Goal: Task Accomplishment & Management: Complete application form

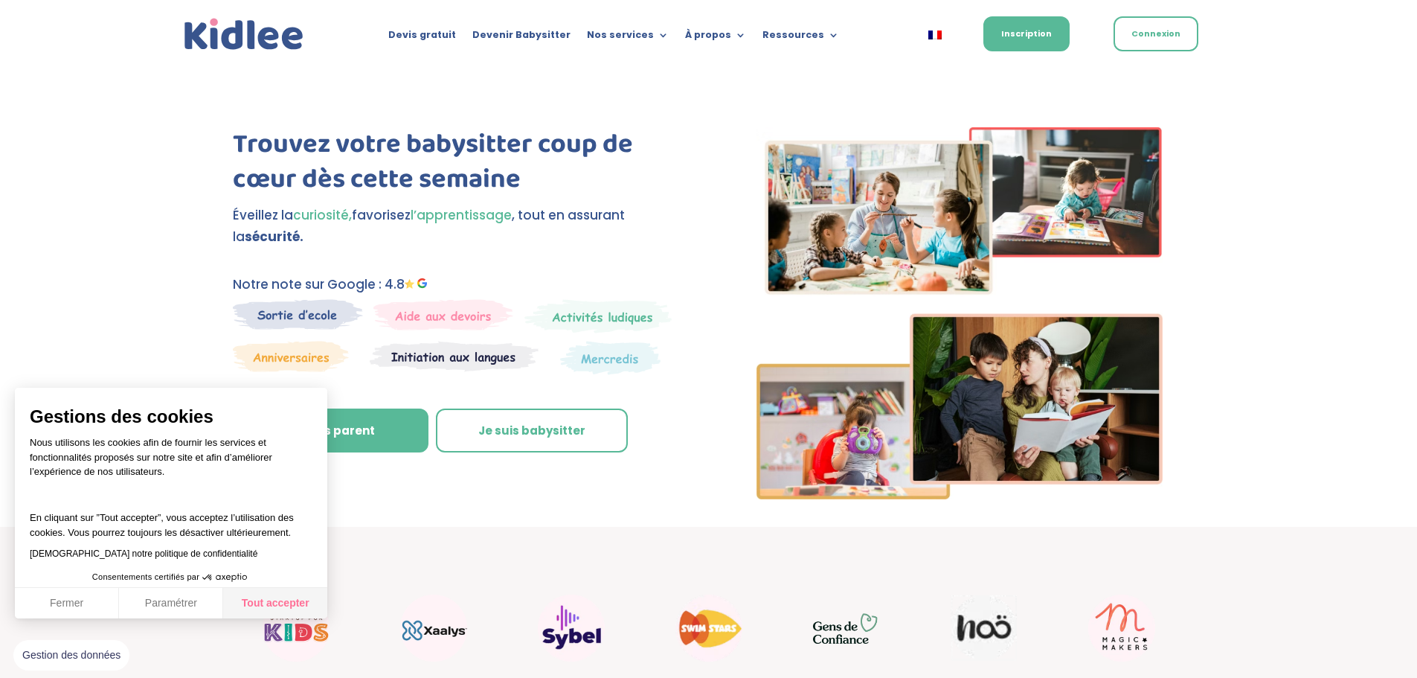
click at [302, 605] on button "Tout accepter" at bounding box center [275, 603] width 104 height 31
checkbox input "true"
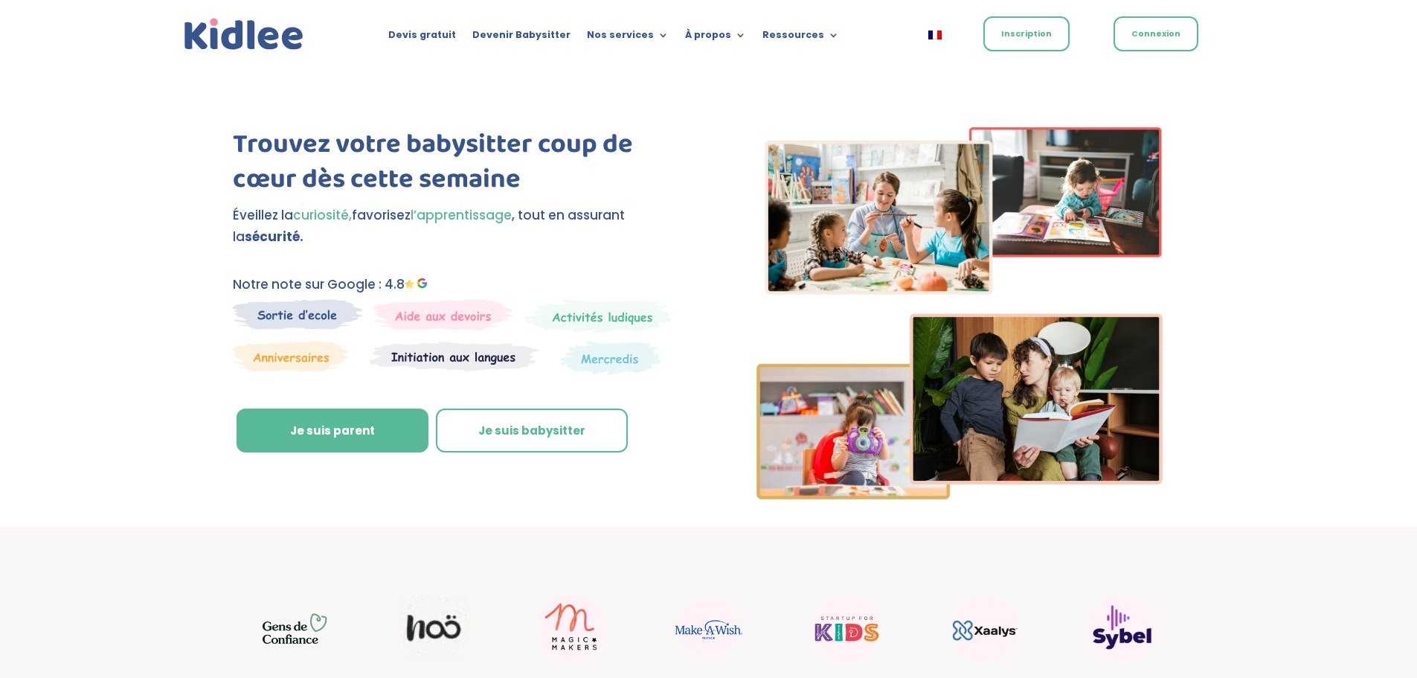
click at [1020, 39] on link "Inscription" at bounding box center [1026, 33] width 86 height 35
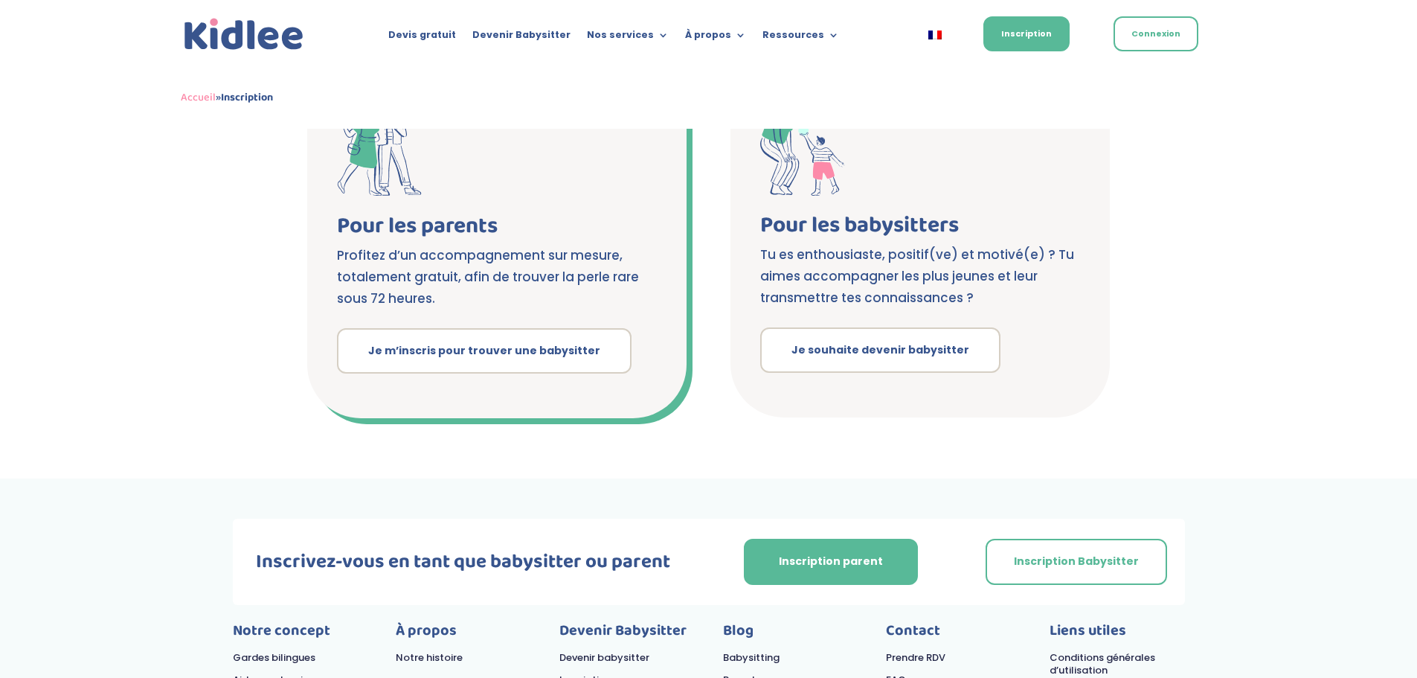
scroll to position [372, 0]
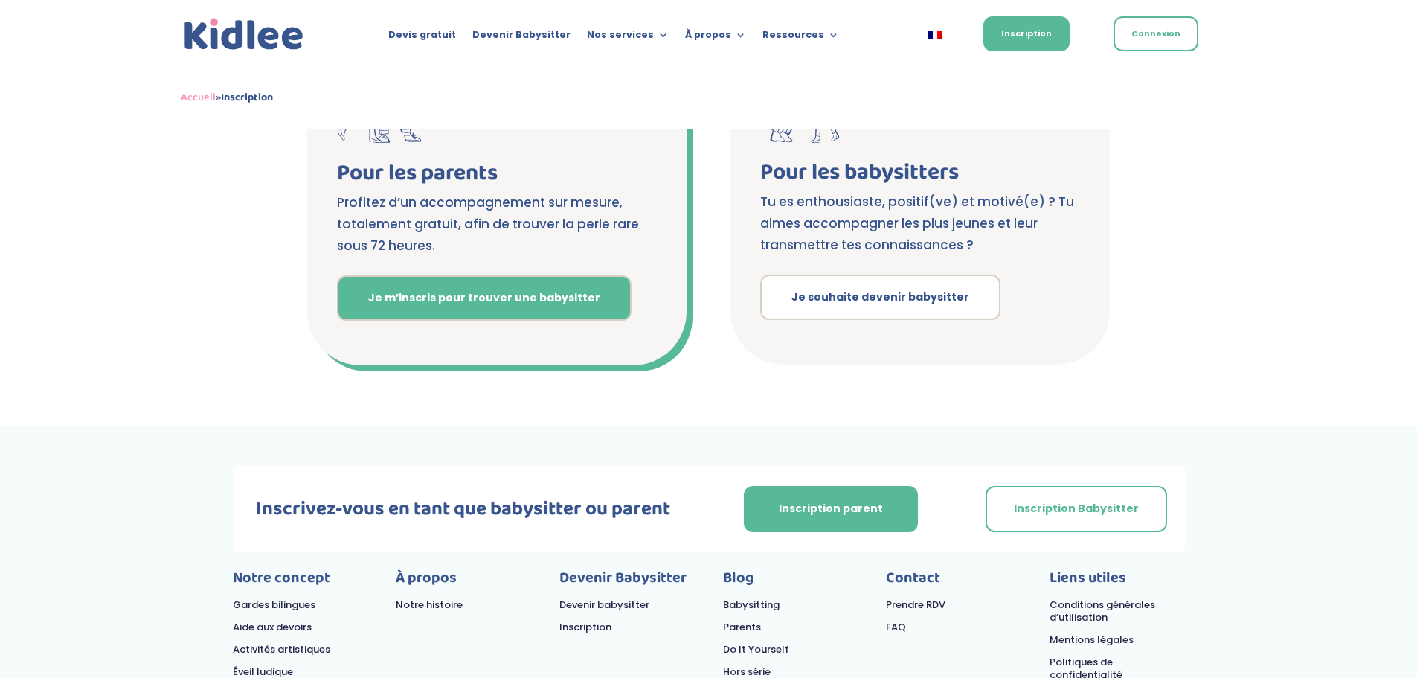
click at [469, 297] on link "Je m’inscris pour trouver une babysitter" at bounding box center [484, 298] width 295 height 46
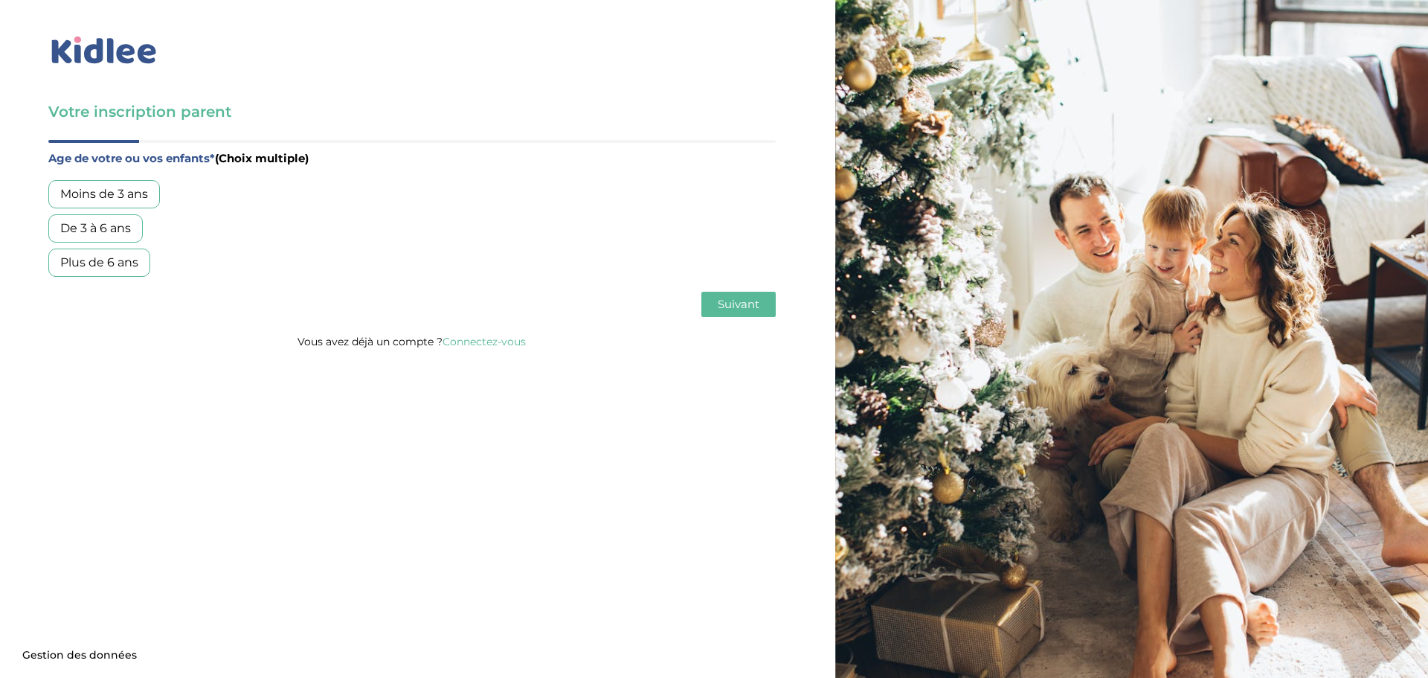
click at [80, 263] on div "Plus de 6 ans" at bounding box center [99, 262] width 102 height 28
click at [747, 315] on button "Suivant" at bounding box center [738, 304] width 74 height 25
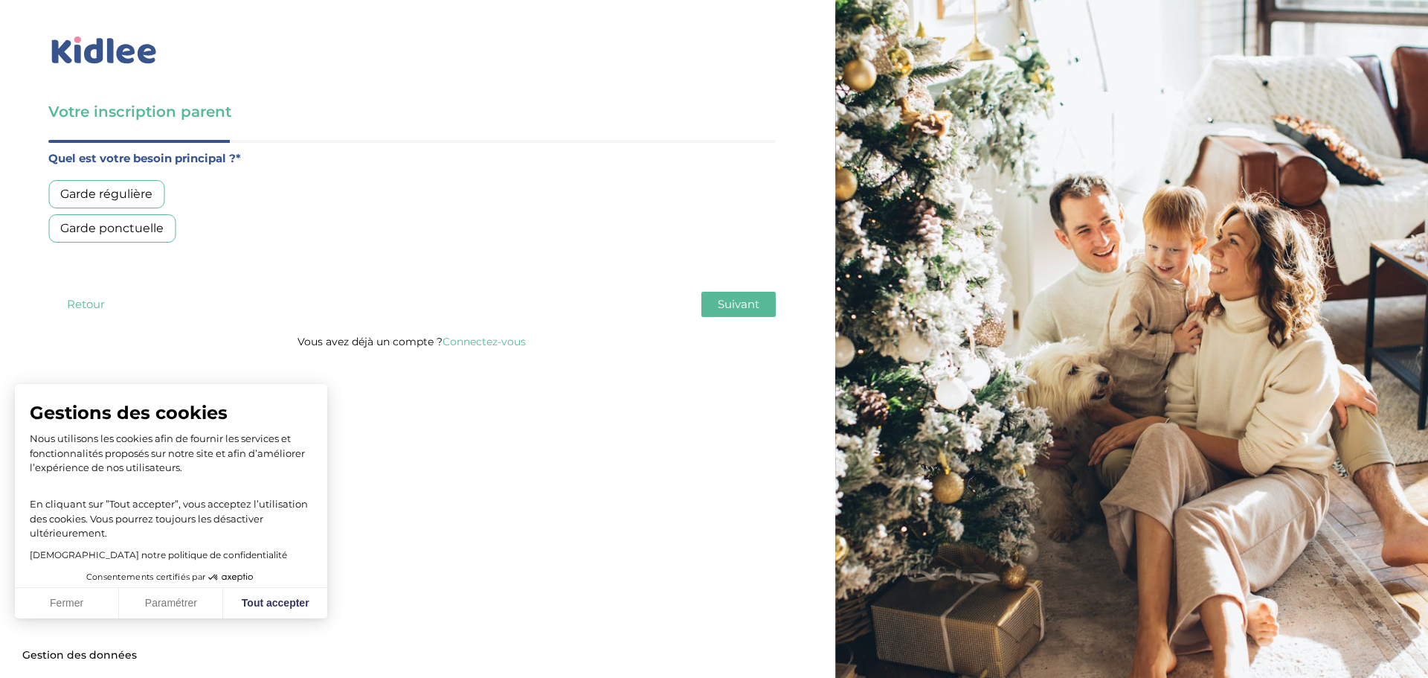
click at [109, 189] on div "Garde régulière" at bounding box center [106, 194] width 116 height 28
click at [259, 593] on button "Tout accepter" at bounding box center [275, 603] width 104 height 31
checkbox input "true"
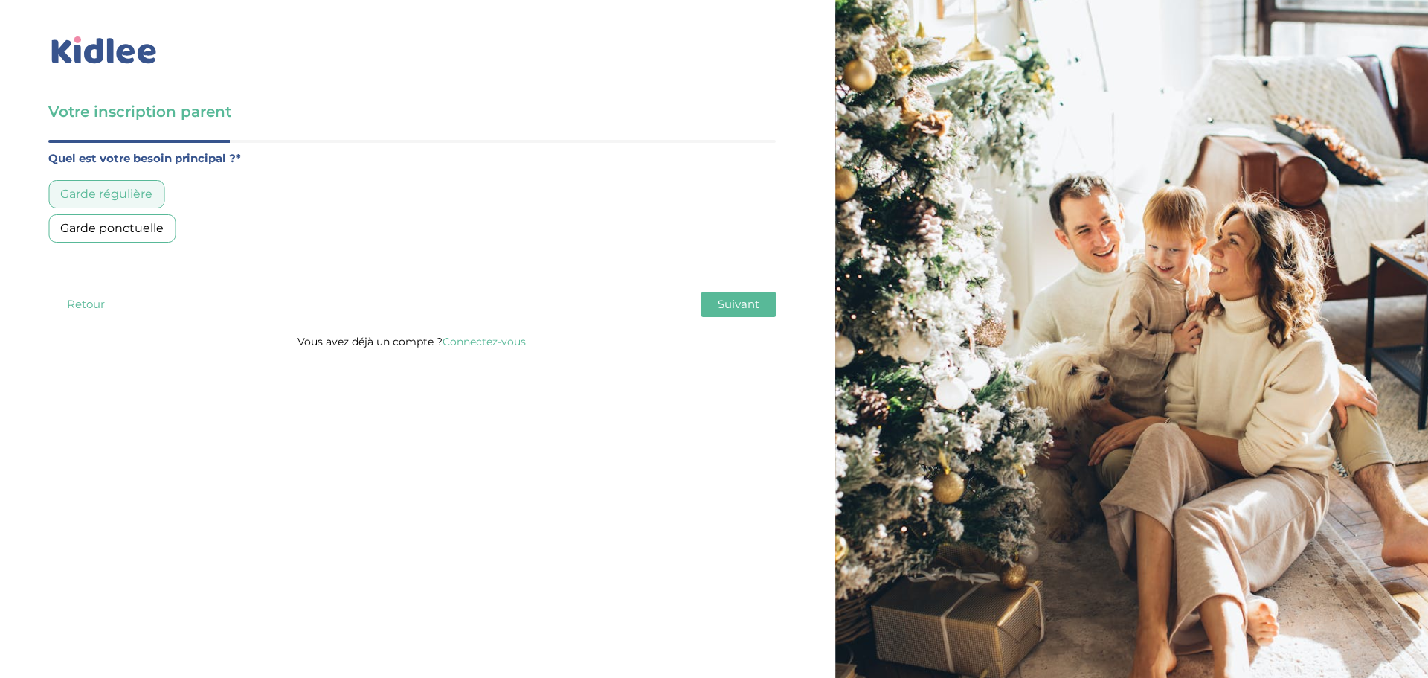
click at [741, 306] on span "Suivant" at bounding box center [739, 304] width 42 height 14
click at [117, 193] on div "Moins de 30h/mois" at bounding box center [116, 194] width 136 height 28
click at [729, 303] on span "Suivant" at bounding box center [739, 304] width 42 height 14
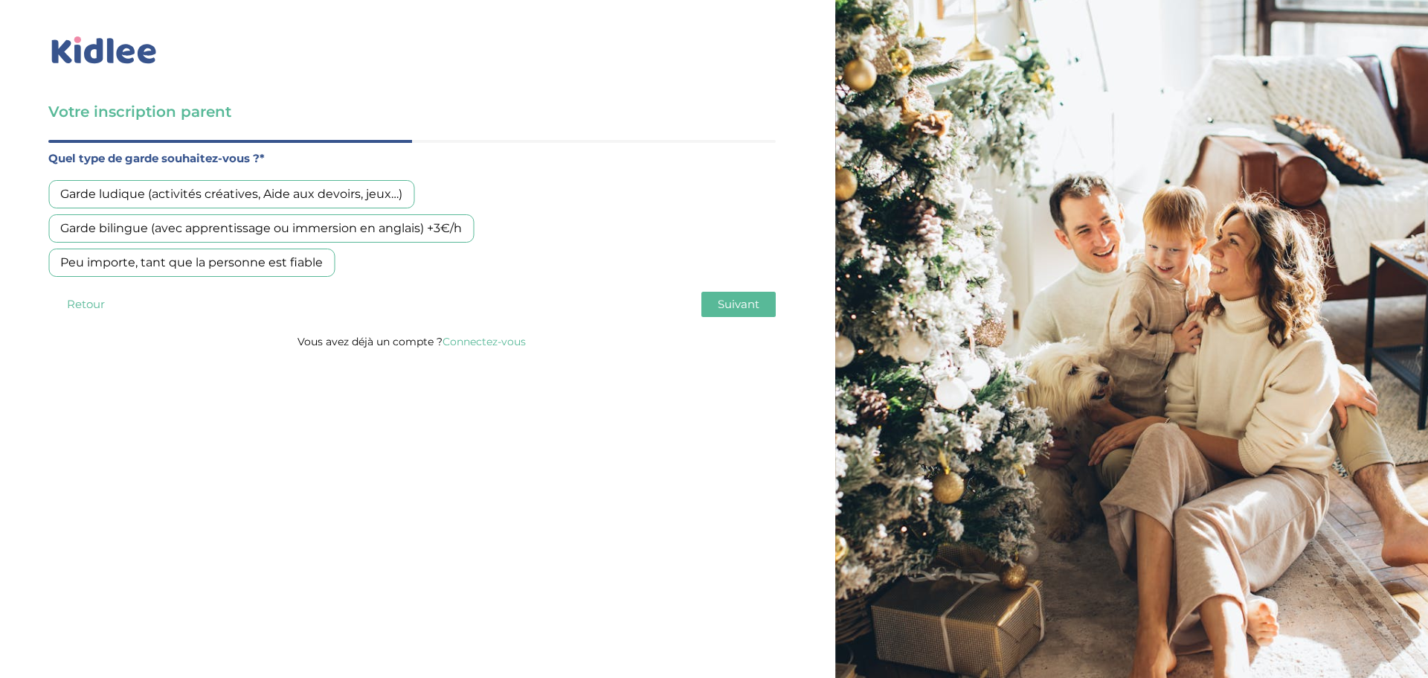
click at [283, 266] on div "Peu importe, tant que la personne est fiable" at bounding box center [191, 262] width 286 height 28
click at [721, 309] on span "Suivant" at bounding box center [739, 304] width 42 height 14
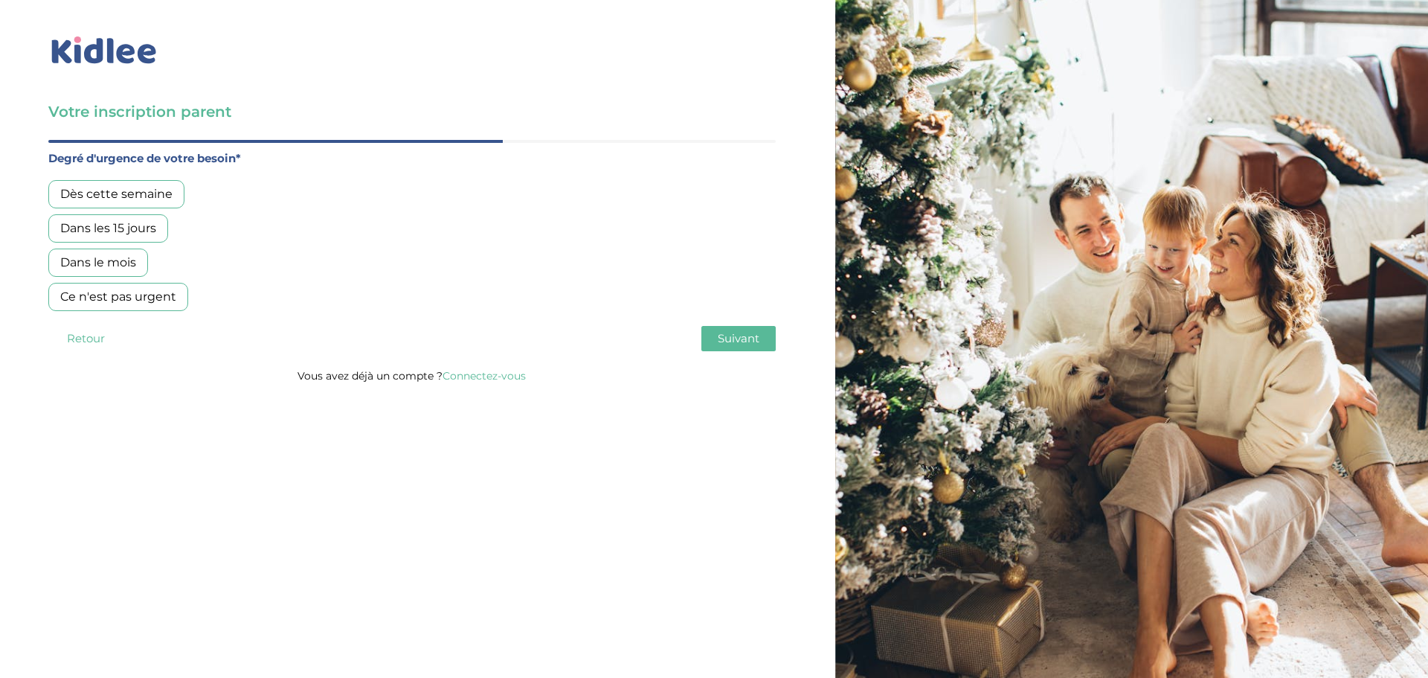
click at [160, 196] on div "Dès cette semaine" at bounding box center [116, 194] width 136 height 28
click at [740, 335] on span "Suivant" at bounding box center [739, 338] width 42 height 14
click at [129, 255] on div "Non, je pars de zéro" at bounding box center [118, 262] width 140 height 28
click at [743, 341] on span "Suivant" at bounding box center [739, 338] width 42 height 14
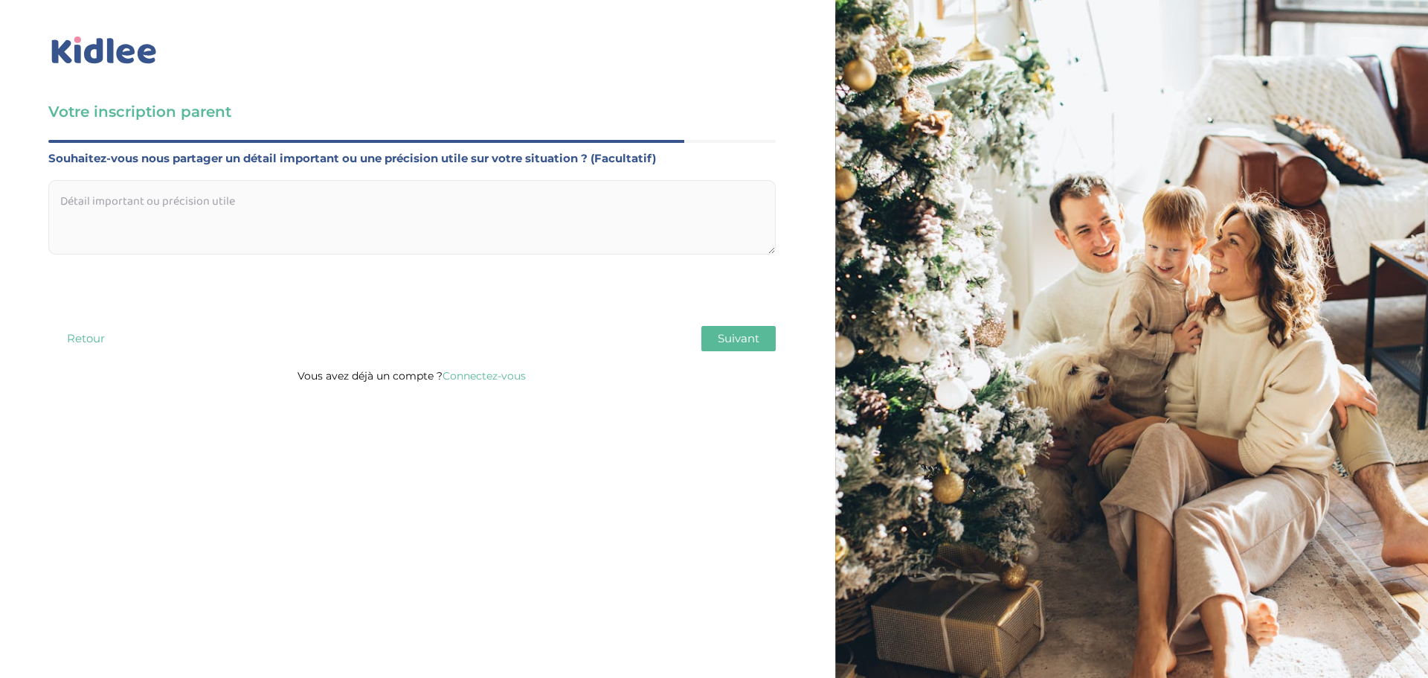
click at [733, 337] on span "Suivant" at bounding box center [739, 338] width 42 height 14
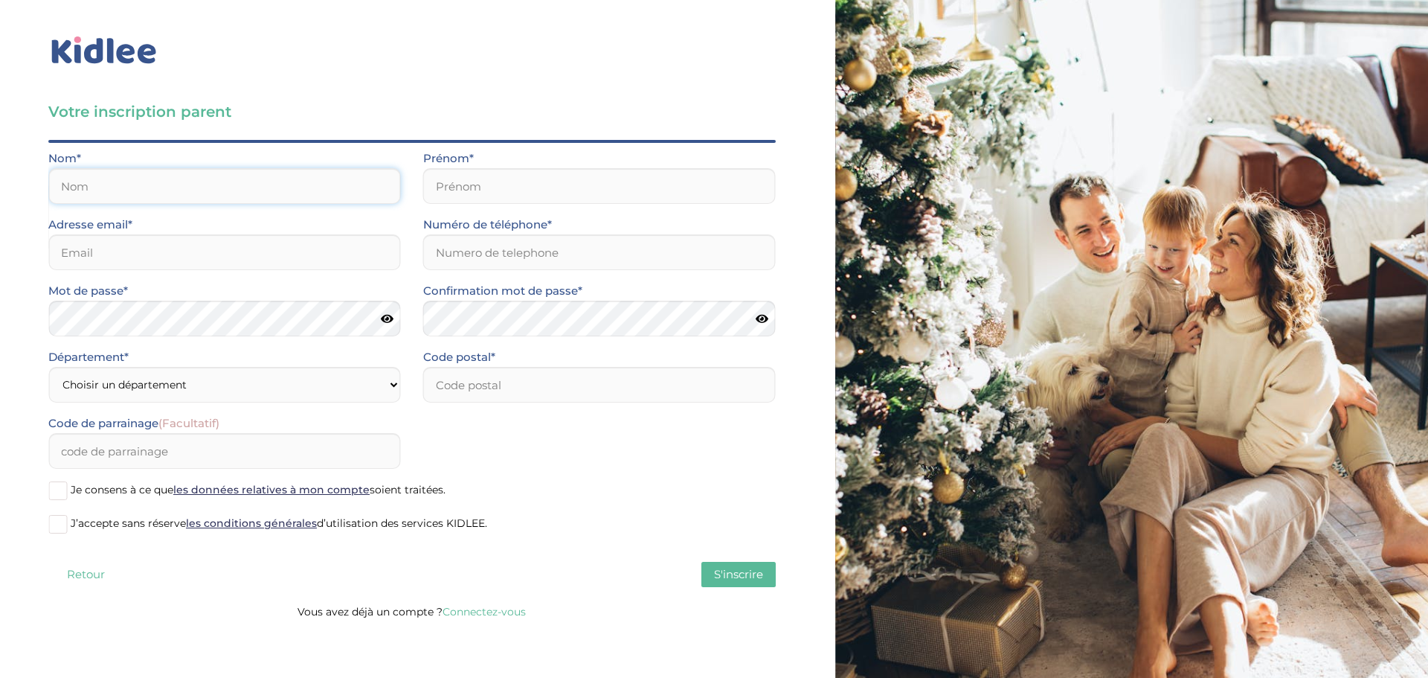
click at [106, 182] on input "text" at bounding box center [224, 186] width 353 height 36
type input "MESNIER"
type input "Jean-Baptiste"
type input "[EMAIL_ADDRESS][DOMAIN_NAME]"
type input "0679510234"
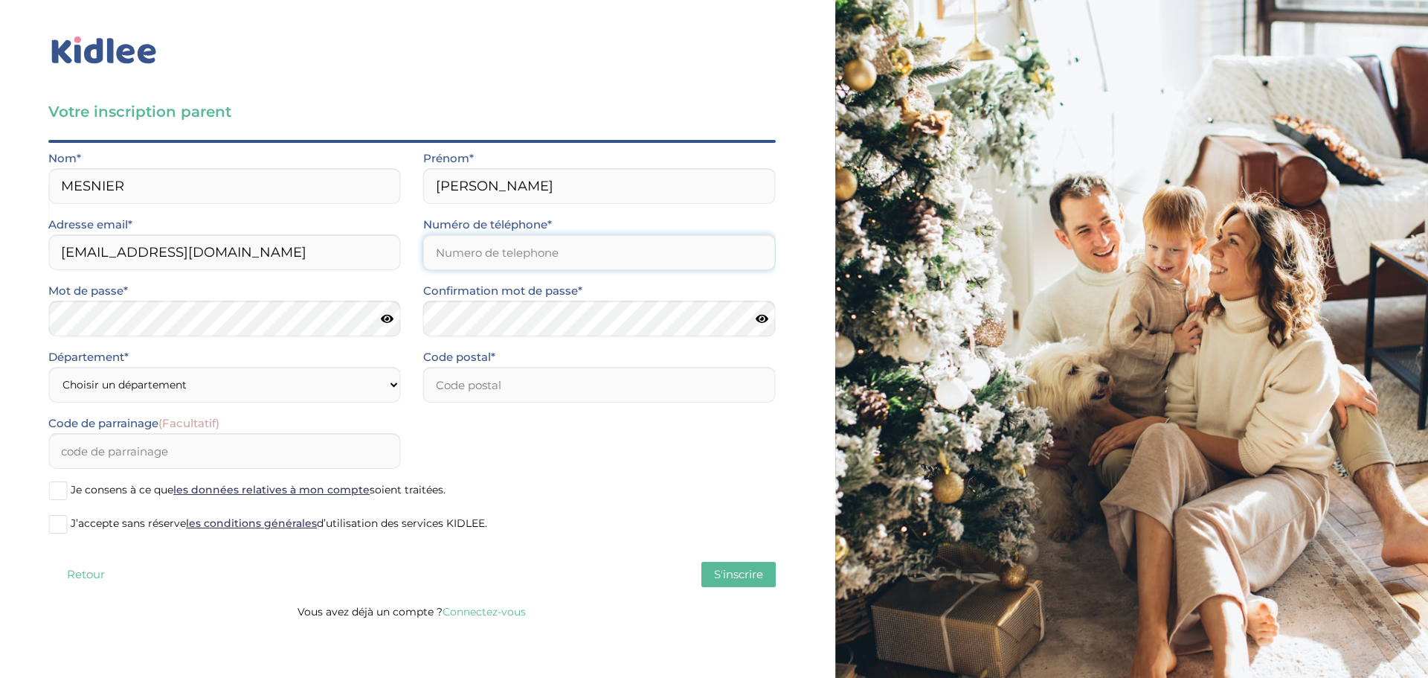
type input "92100"
click at [364, 396] on select "Choisir un département Paris (75) Hauts-de-Seine (92) Yvelines (78) Val-de-Marn…" at bounding box center [224, 385] width 353 height 36
select select "92"
click at [48, 367] on select "Choisir un département Paris (75) Hauts-de-Seine (92) Yvelines (78) Val-de-Marn…" at bounding box center [224, 385] width 353 height 36
click at [129, 486] on span "Je consens à ce que les données relatives à mon compte soient traitées." at bounding box center [258, 489] width 375 height 13
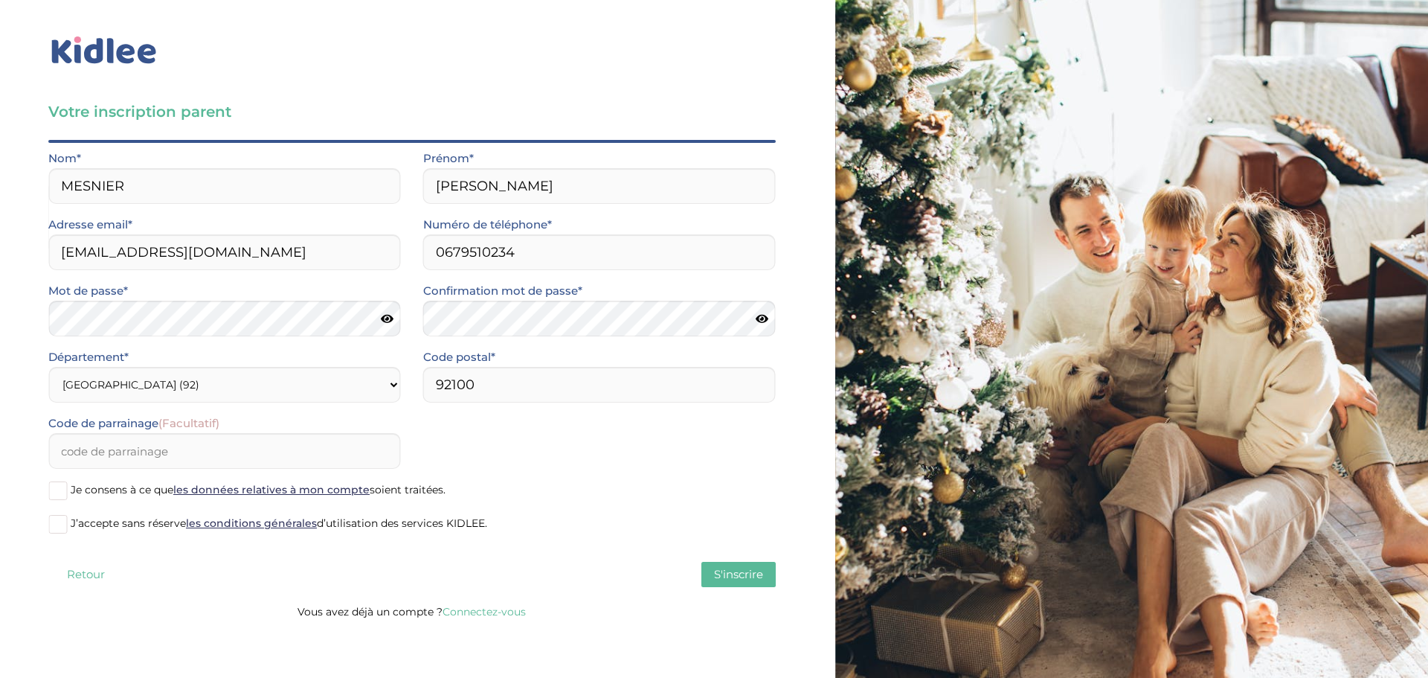
click at [0, 0] on input "Je consens à ce que les données relatives à mon compte soient traitées." at bounding box center [0, 0] width 0 height 0
click at [130, 526] on span "J’accepte sans réserve les conditions générales d’utilisation des services KIDL…" at bounding box center [279, 522] width 416 height 13
click at [0, 0] on input "J’accepte sans réserve les conditions générales d’utilisation des services KIDL…" at bounding box center [0, 0] width 0 height 0
click at [733, 573] on span "S'inscrire" at bounding box center [738, 574] width 49 height 14
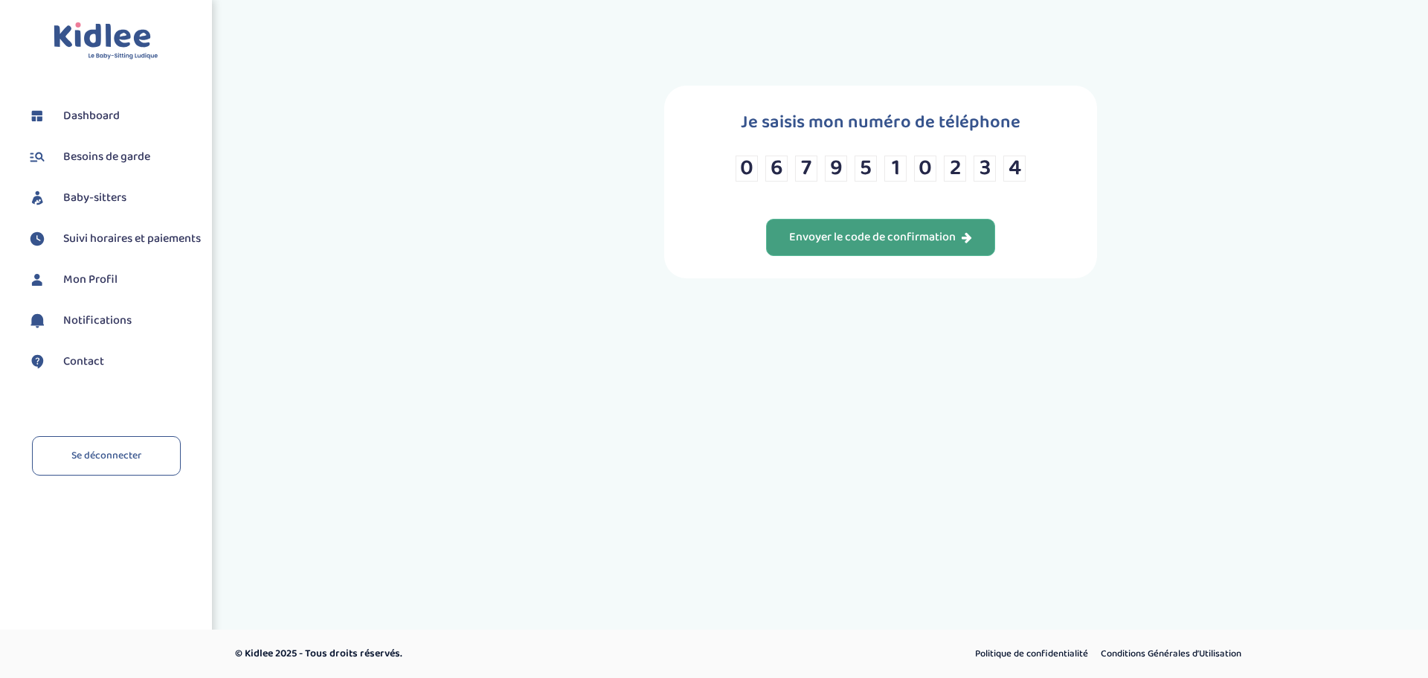
click at [956, 231] on div "Envoyer le code de confirmation" at bounding box center [880, 237] width 183 height 17
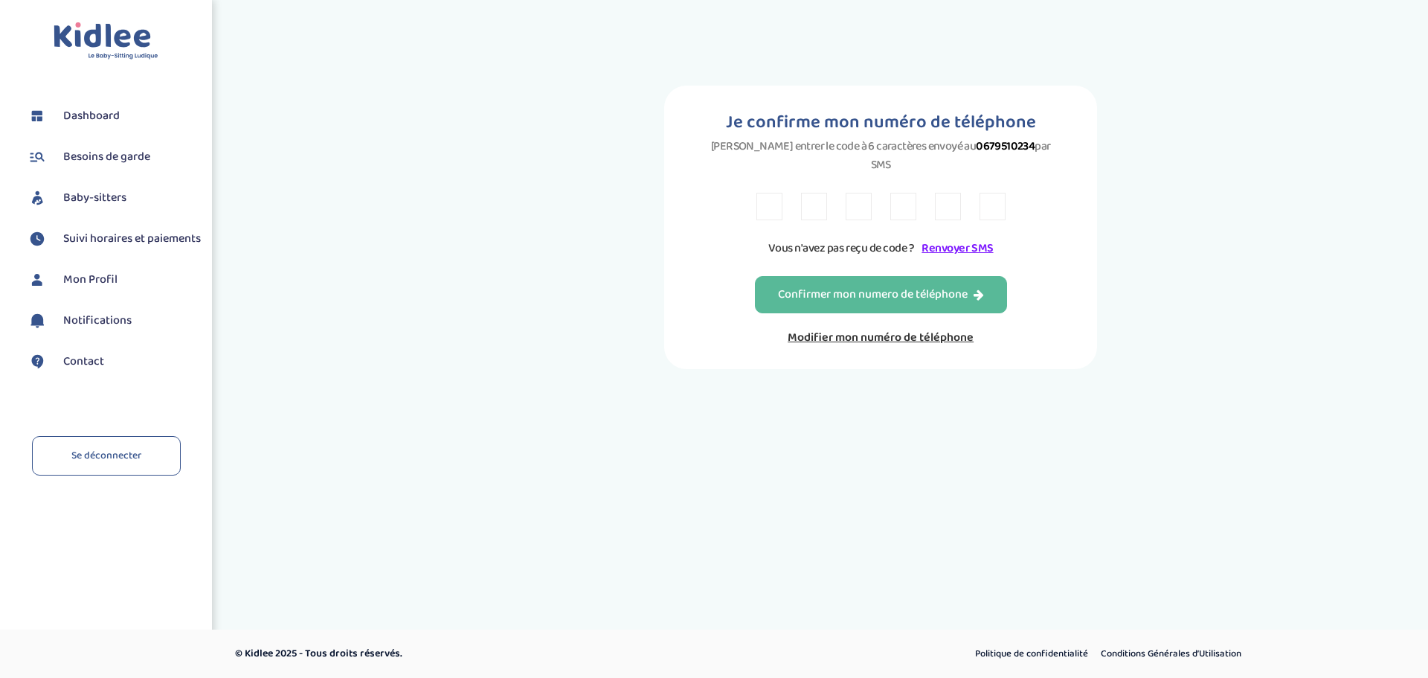
click at [770, 193] on input "text" at bounding box center [769, 207] width 26 height 28
type input "Y"
type input "7"
type input "K"
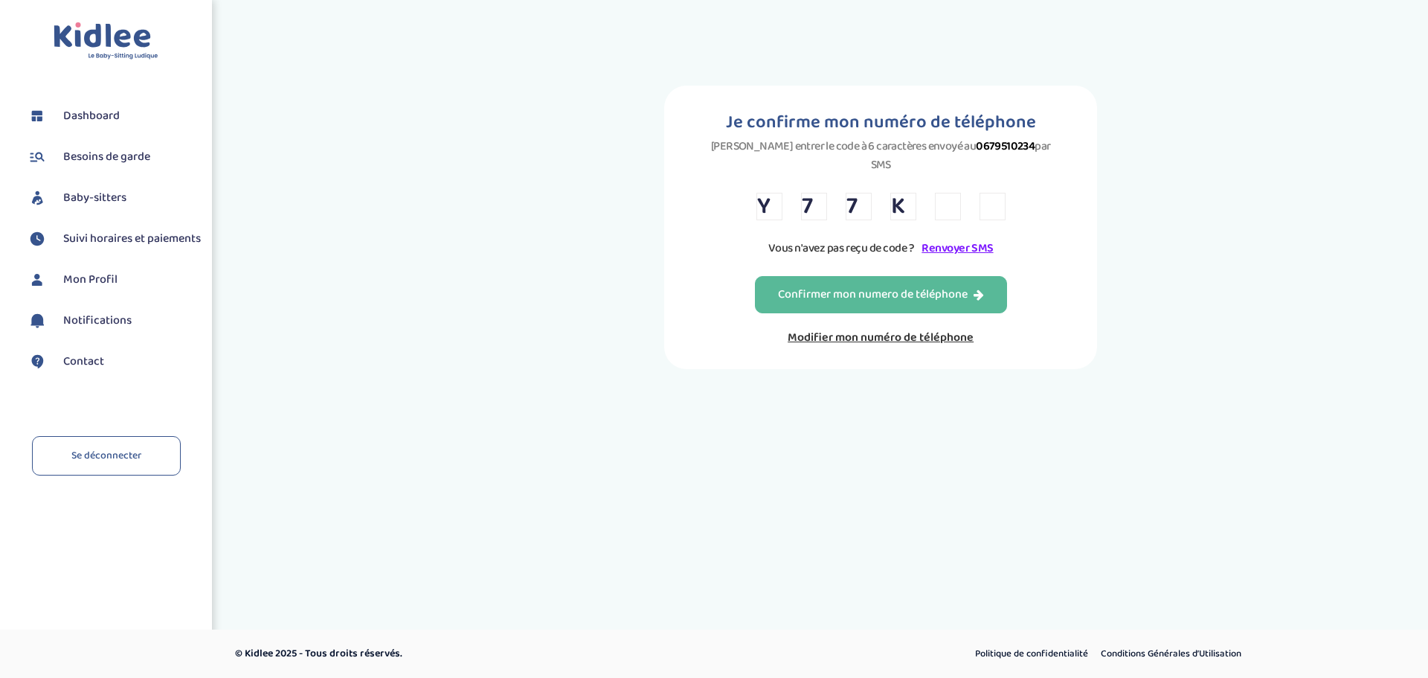
type input "D"
type input "R"
click at [907, 286] on div "Confirmer mon numero de téléphone" at bounding box center [881, 294] width 206 height 17
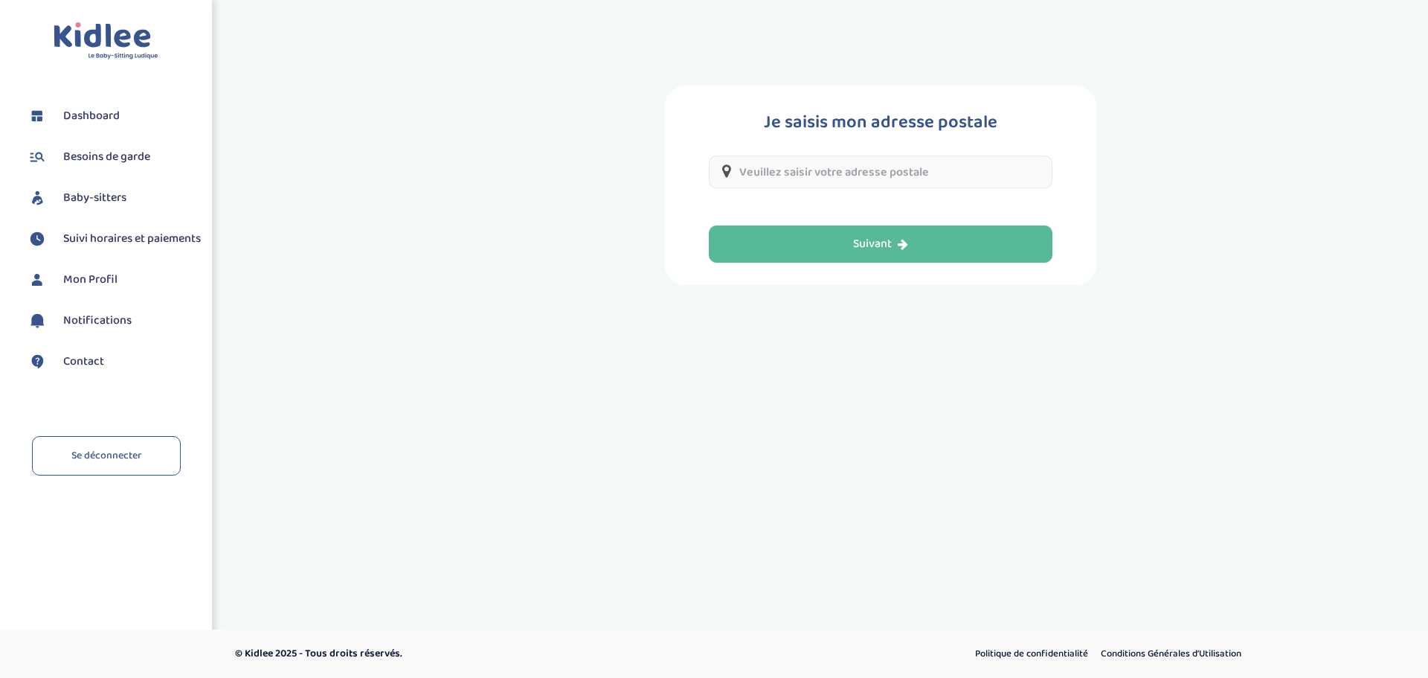
click at [820, 158] on input "text" at bounding box center [881, 171] width 344 height 33
click at [820, 174] on input "text" at bounding box center [881, 171] width 344 height 33
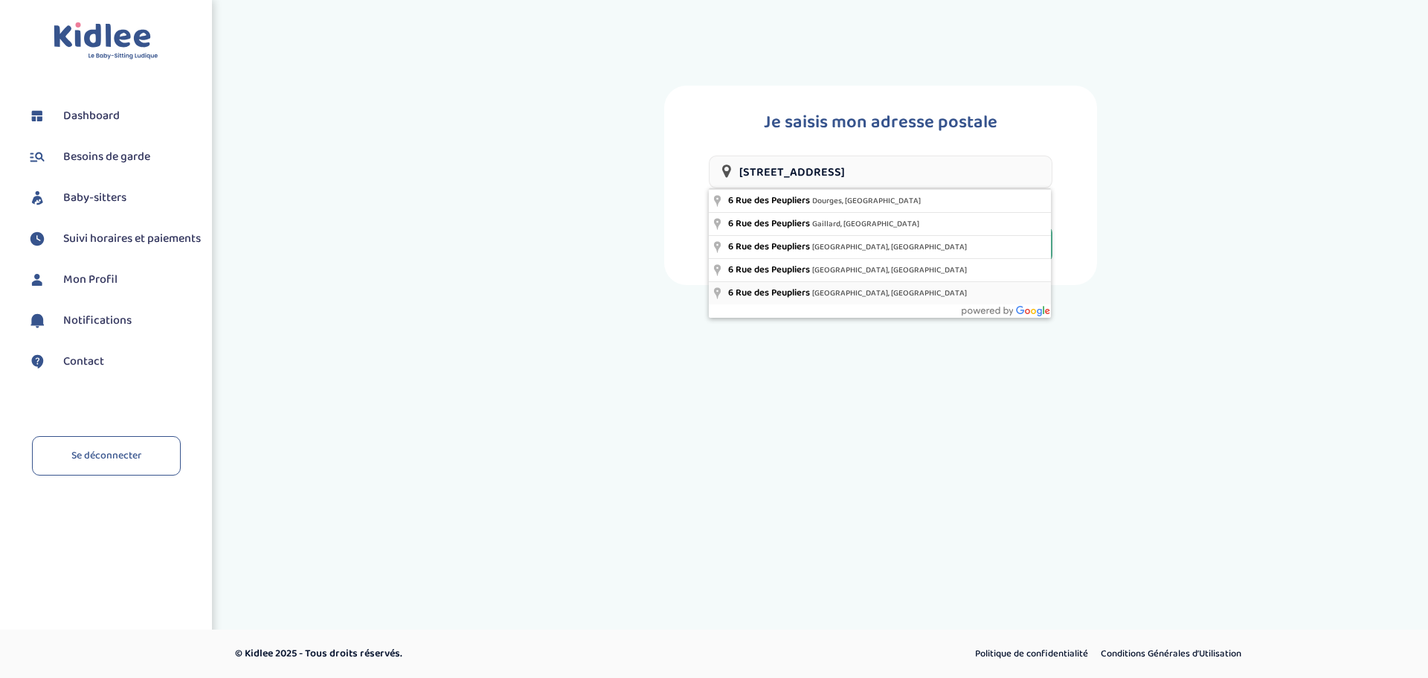
type input "[STREET_ADDRESS]"
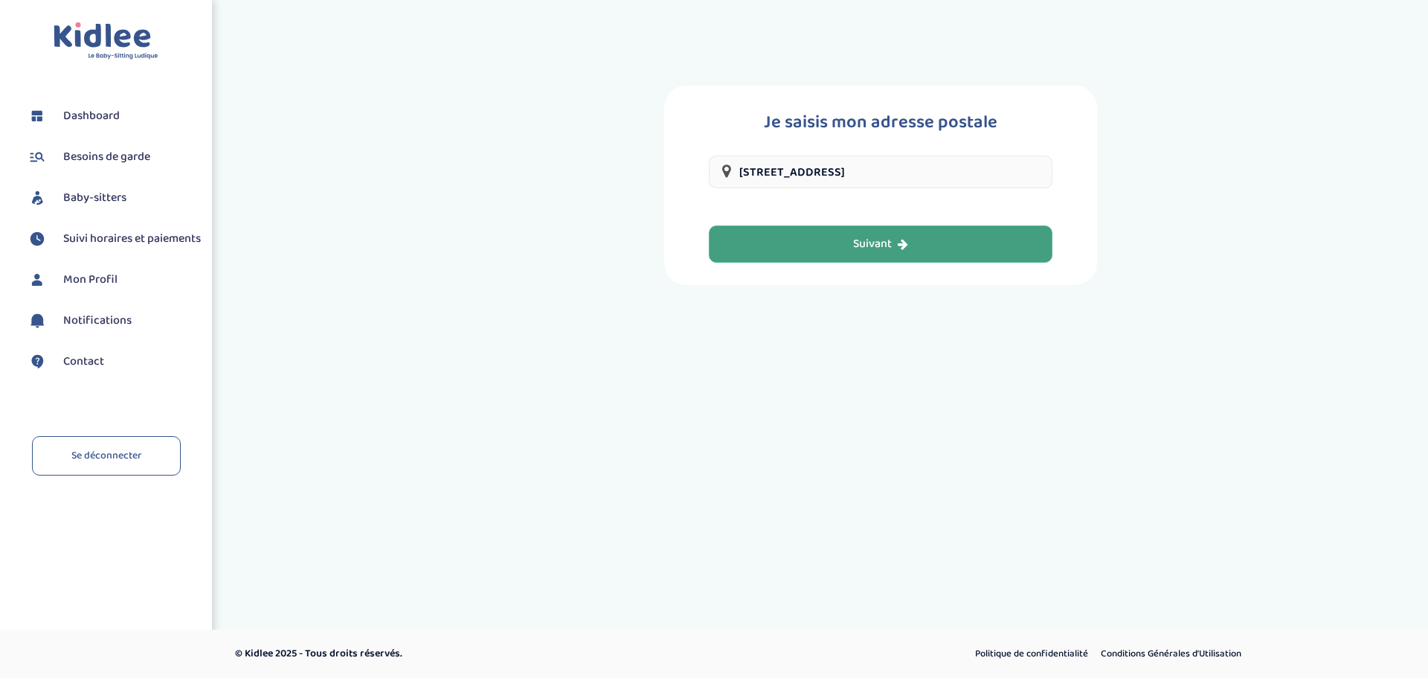
click at [902, 228] on button "Suivant" at bounding box center [881, 243] width 344 height 37
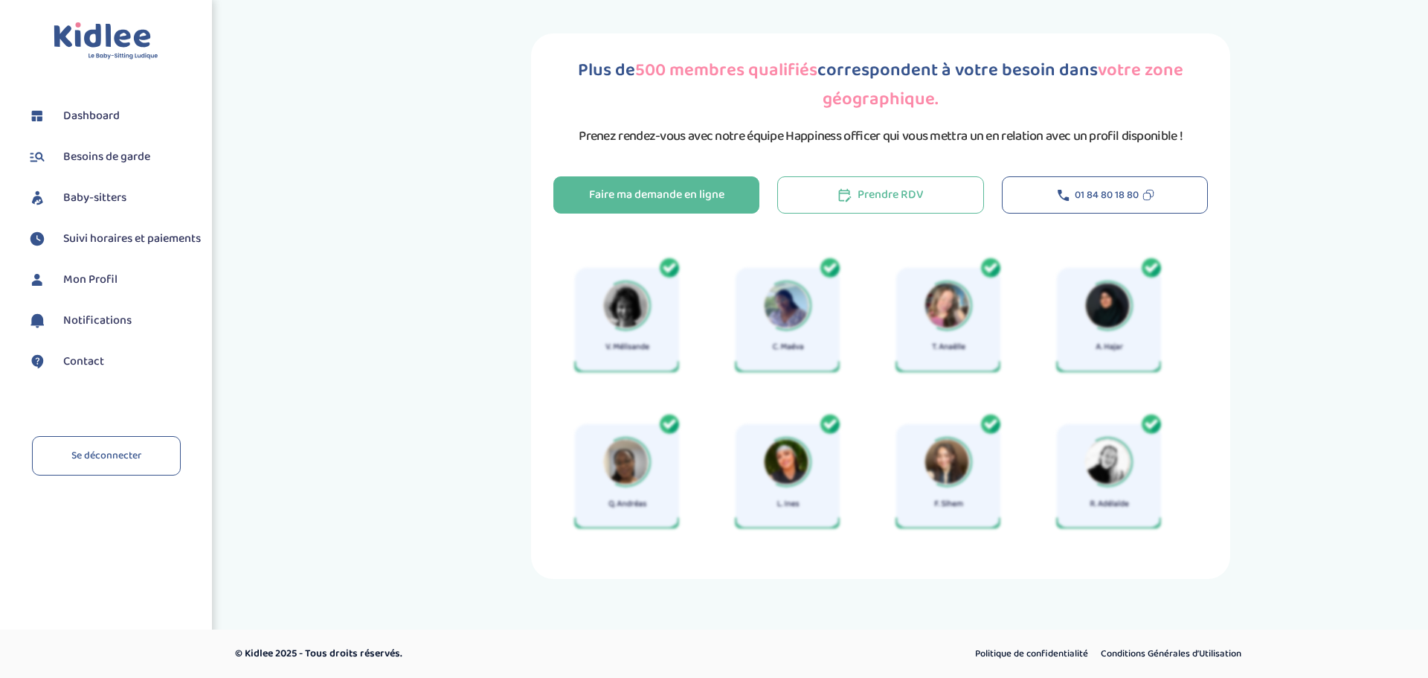
click at [89, 233] on span "Suivi horaires et paiements" at bounding box center [132, 239] width 138 height 18
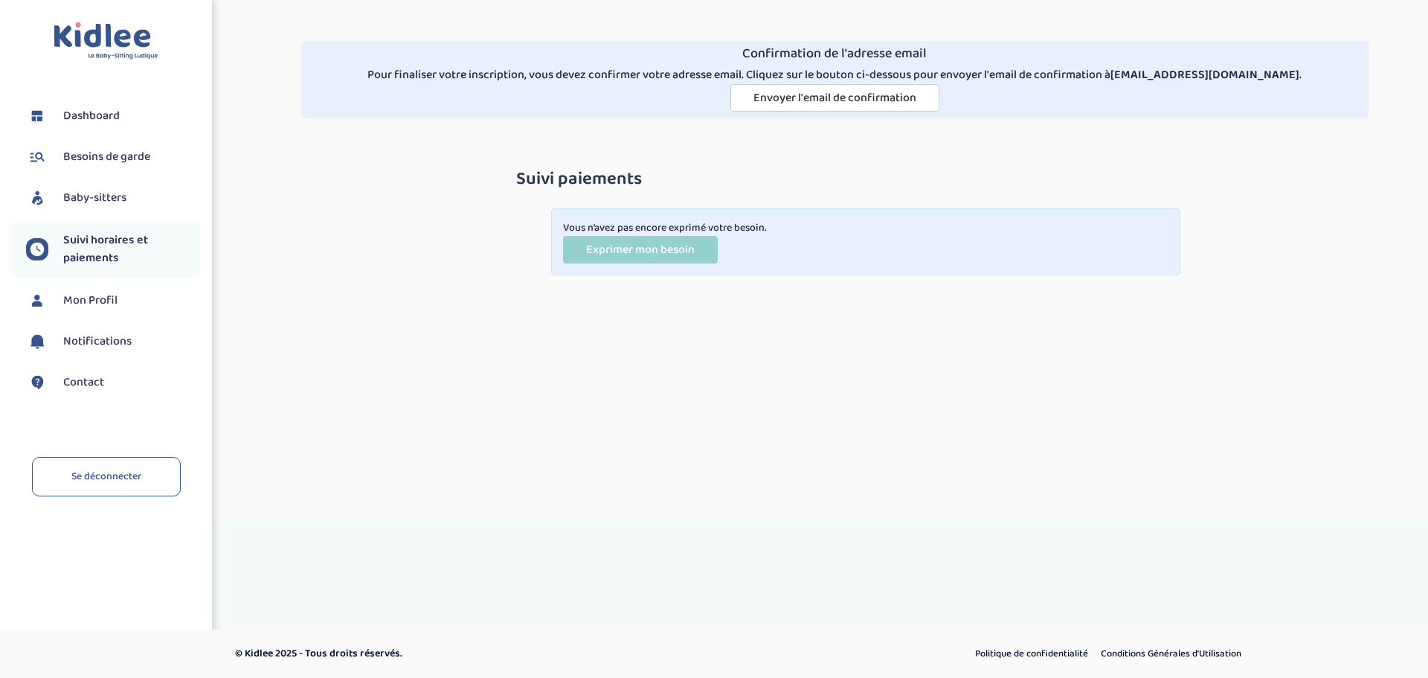
click at [90, 199] on span "Baby-sitters" at bounding box center [94, 198] width 63 height 18
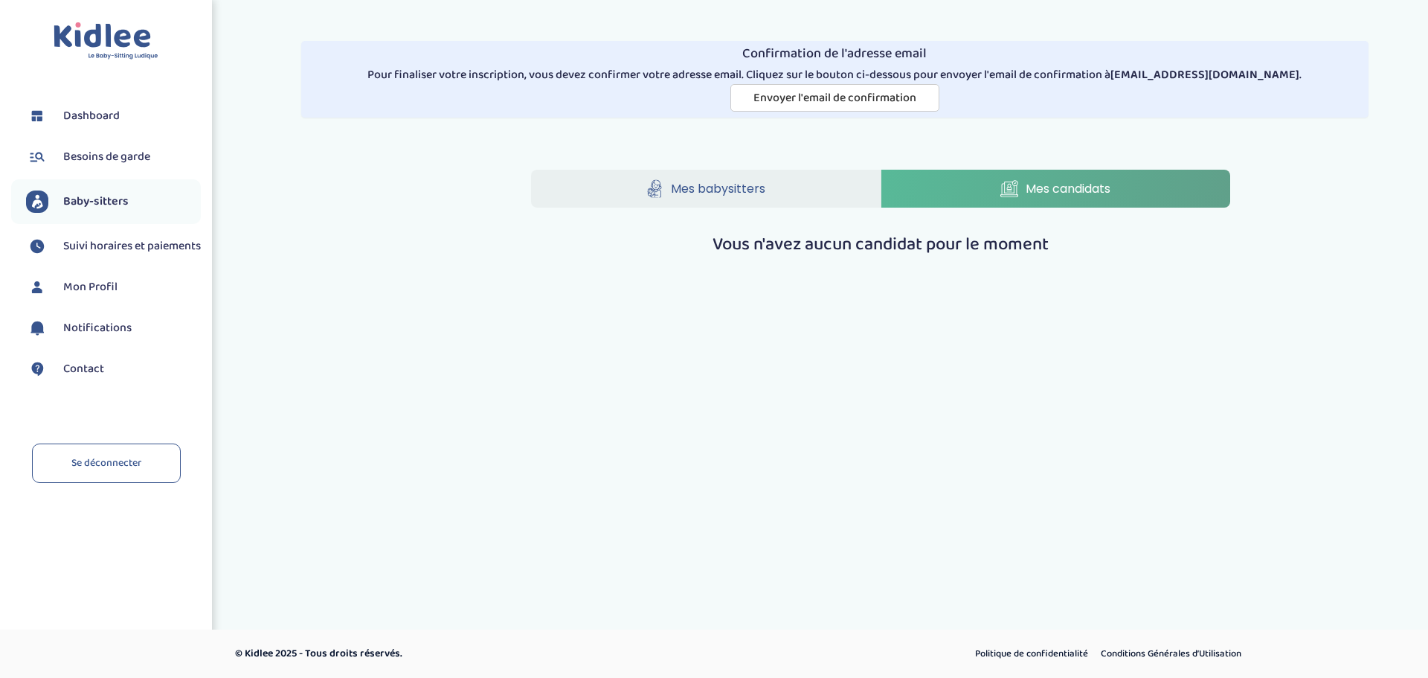
click at [89, 152] on span "Besoins de garde" at bounding box center [106, 157] width 87 height 18
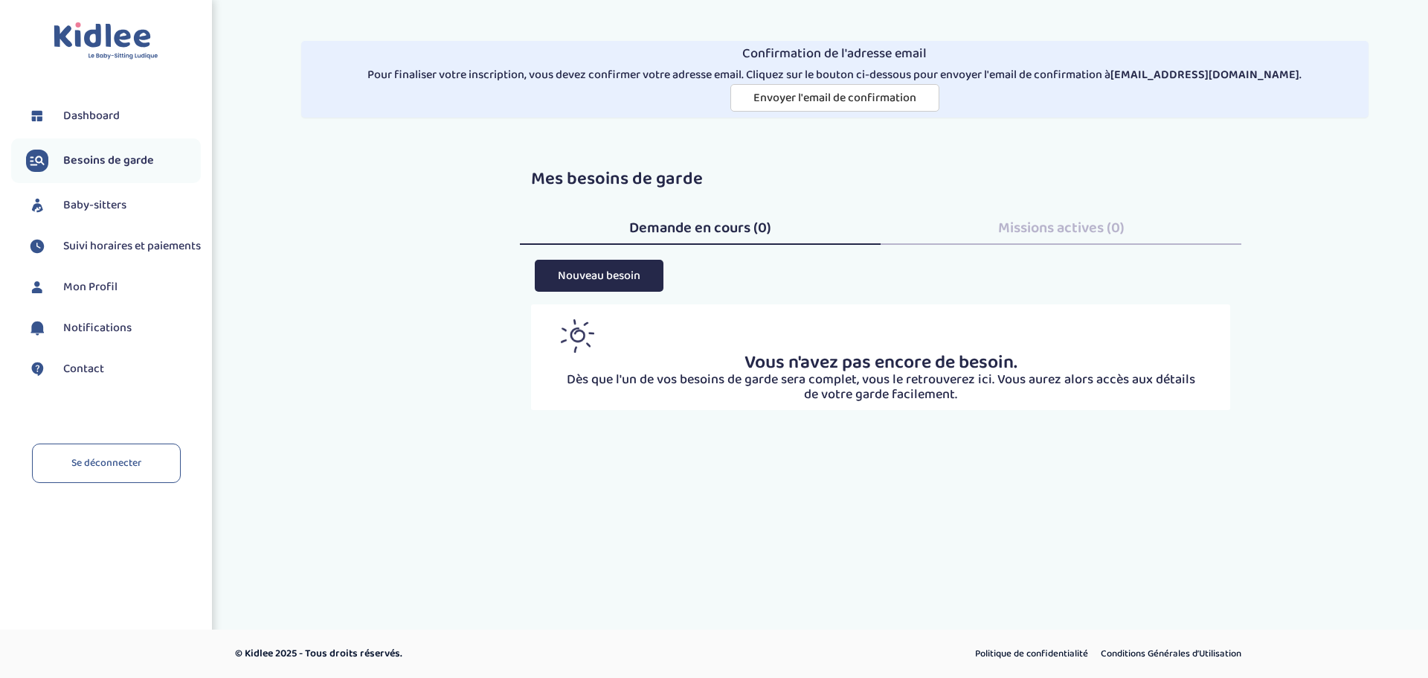
click at [83, 109] on span "Dashboard" at bounding box center [91, 116] width 57 height 18
